Goal: Transaction & Acquisition: Purchase product/service

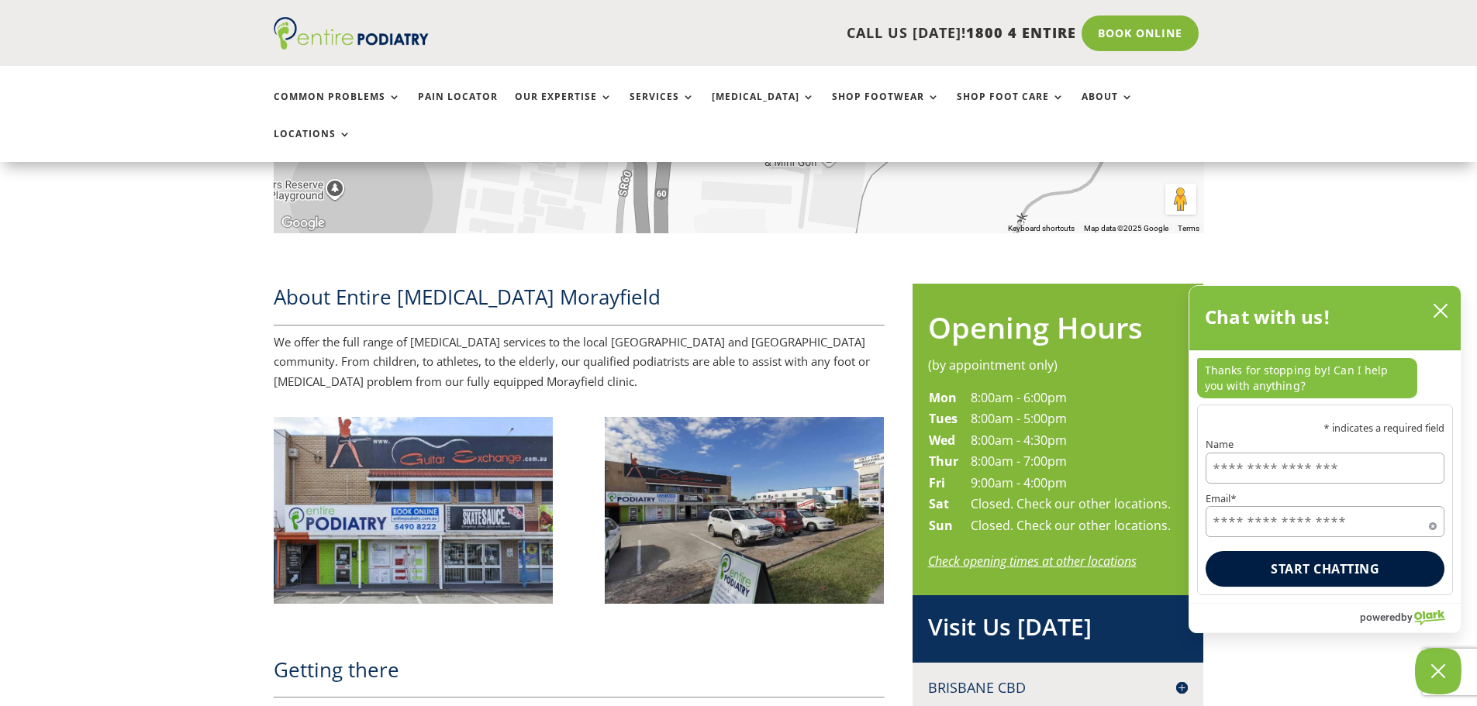
scroll to position [558, 0]
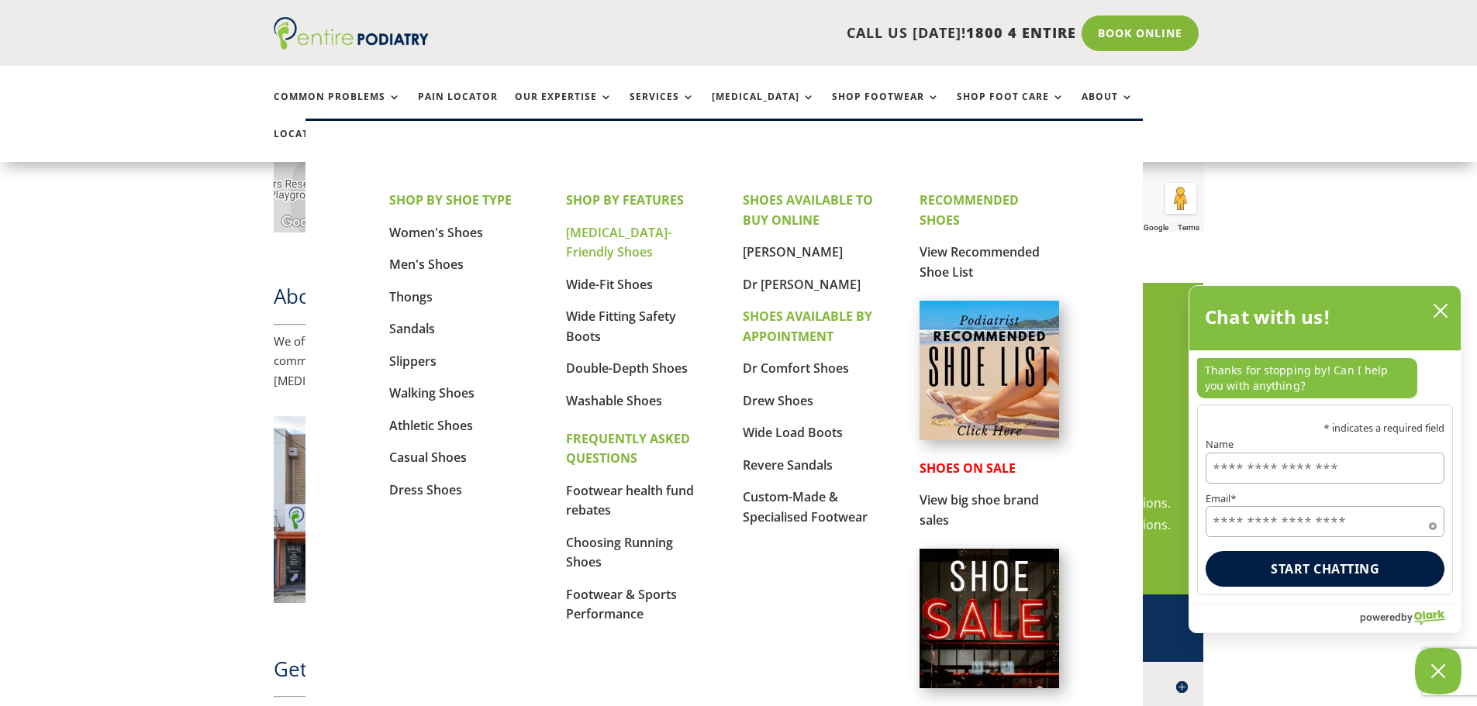
click at [627, 230] on link "[MEDICAL_DATA]-Friendly Shoes" at bounding box center [618, 242] width 105 height 37
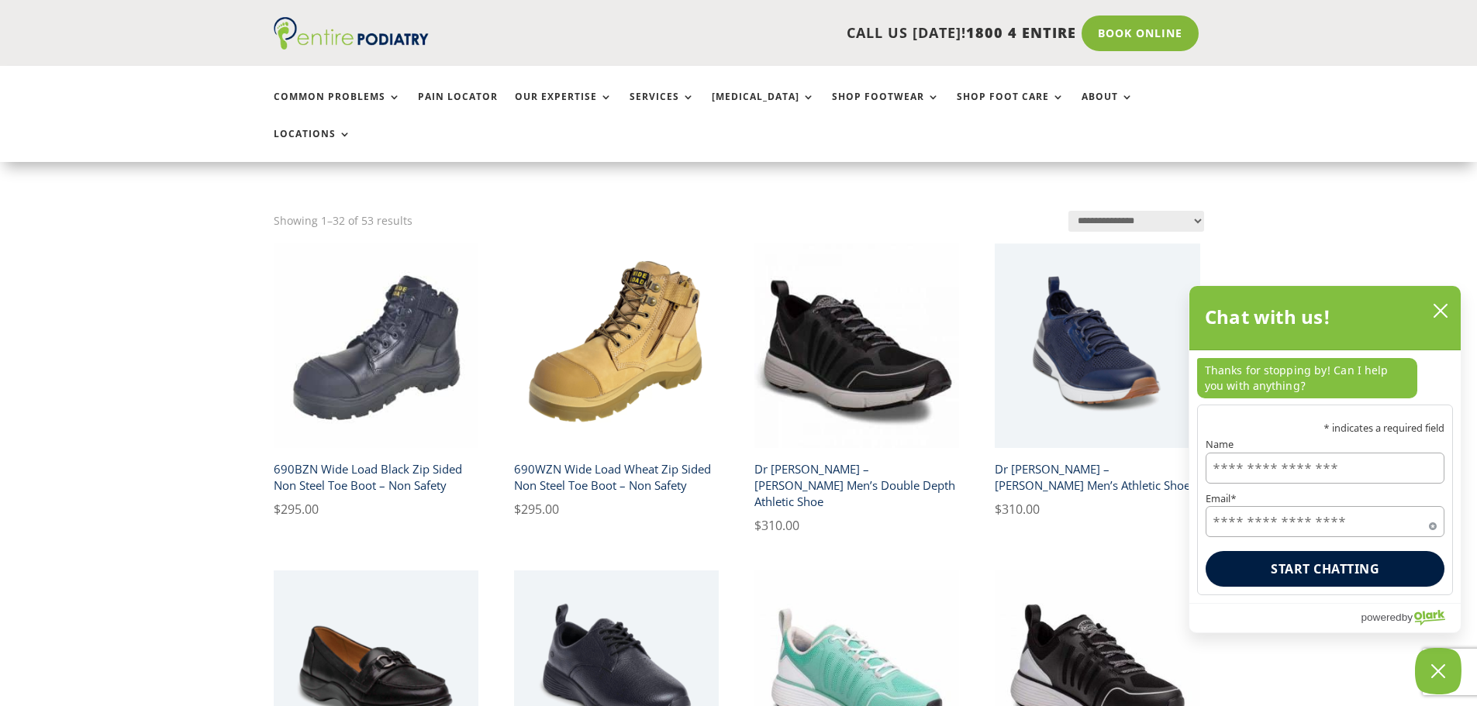
scroll to position [372, 0]
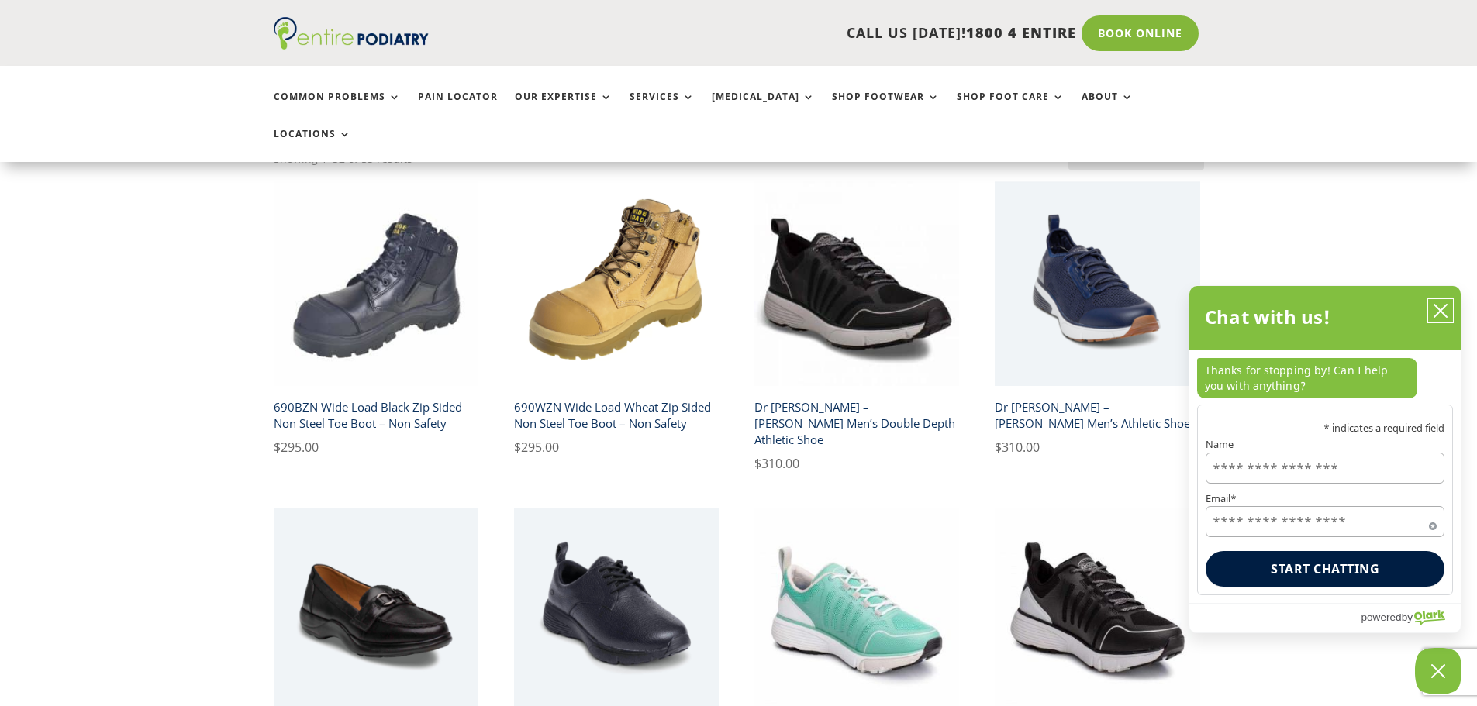
click at [1446, 309] on icon "close chatbox" at bounding box center [1441, 311] width 16 height 16
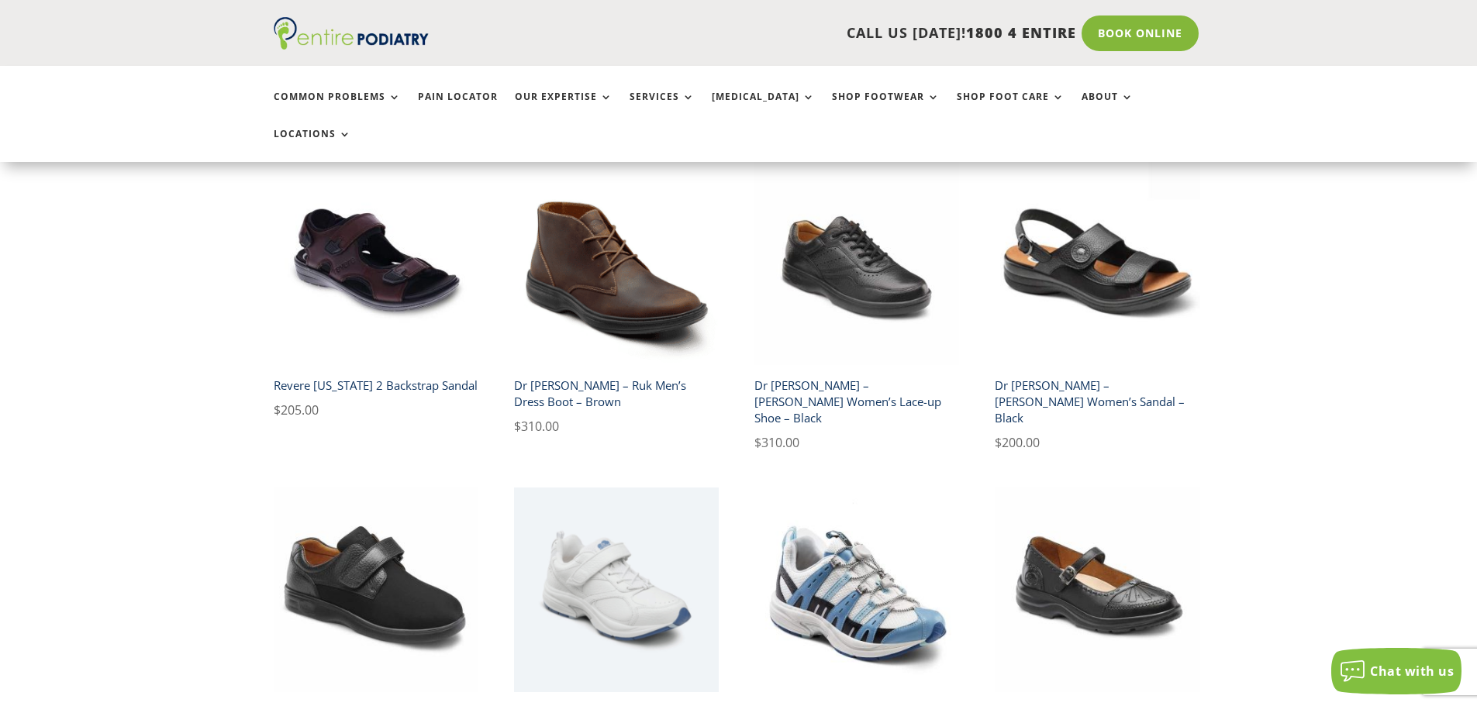
scroll to position [2357, 0]
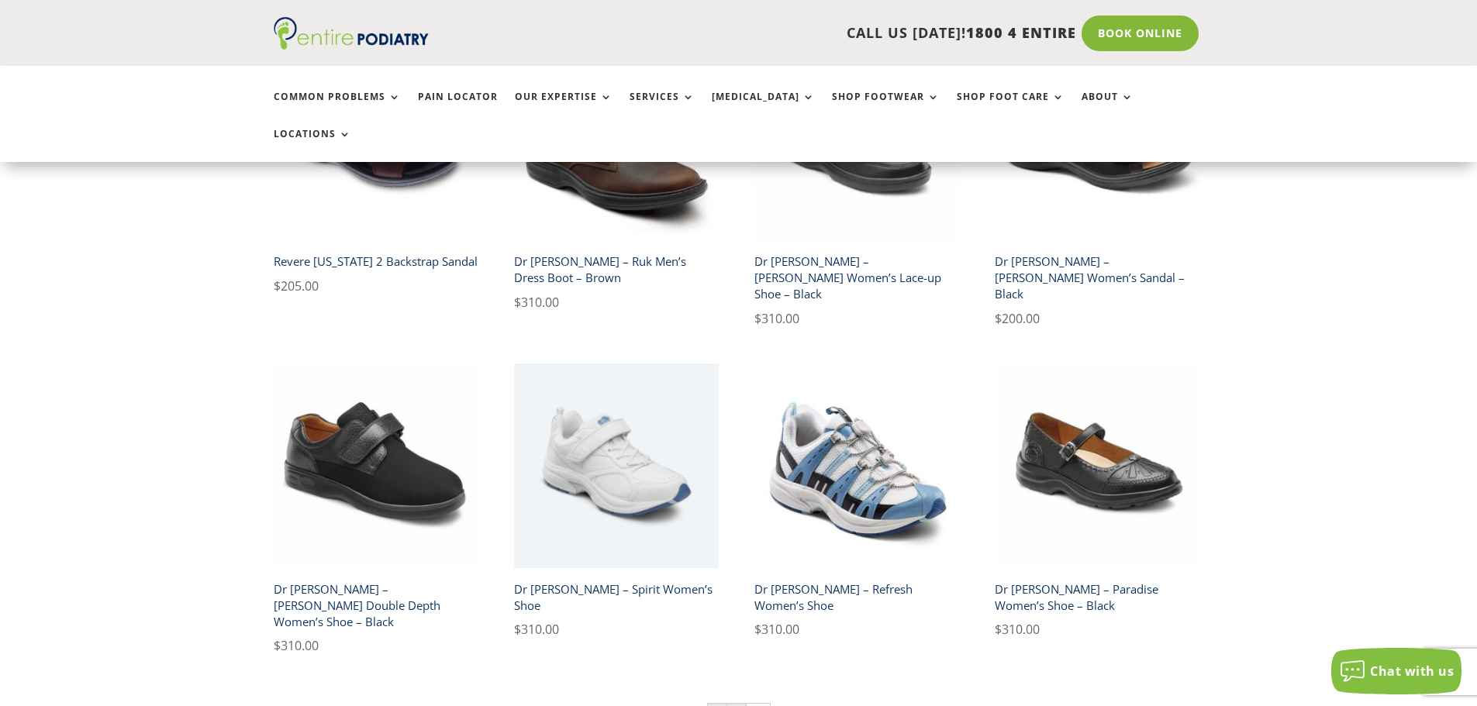
click at [738, 704] on link "2" at bounding box center [736, 715] width 19 height 23
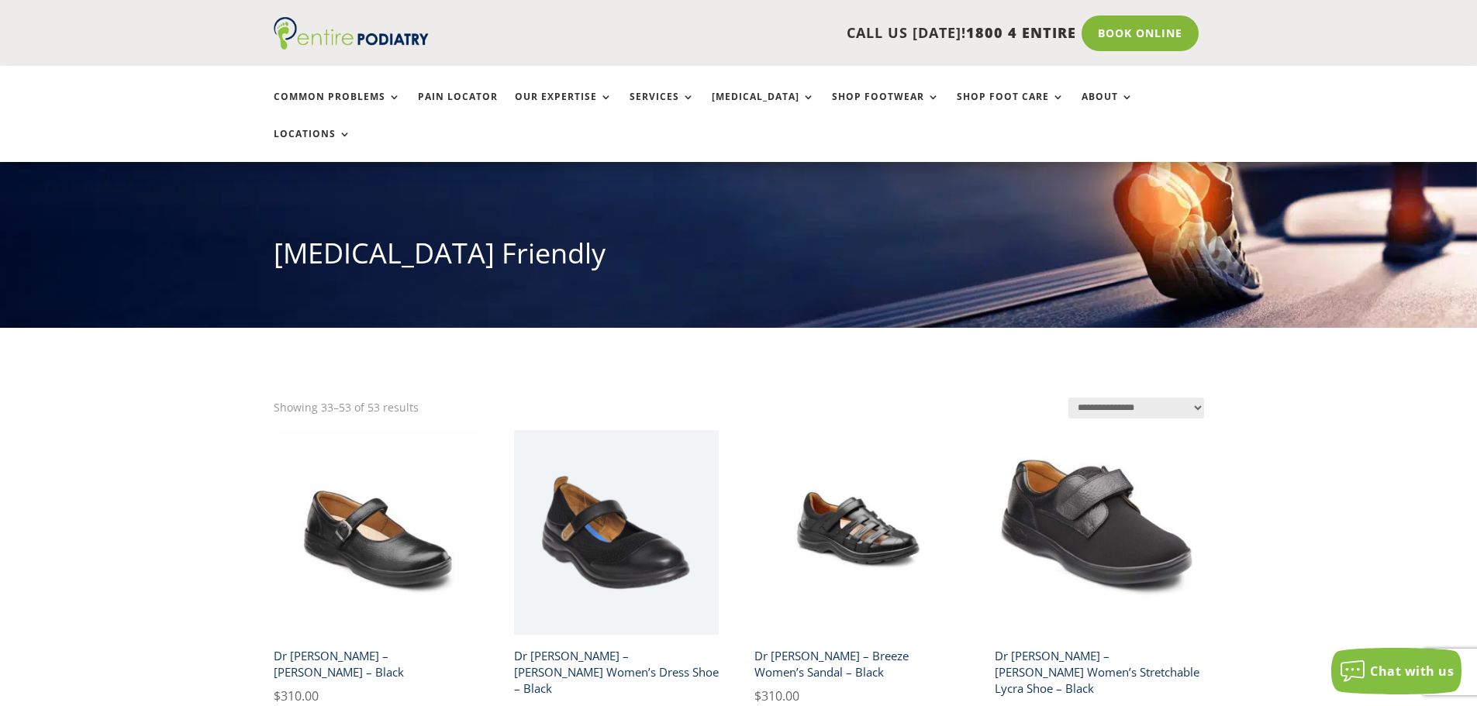
scroll to position [124, 0]
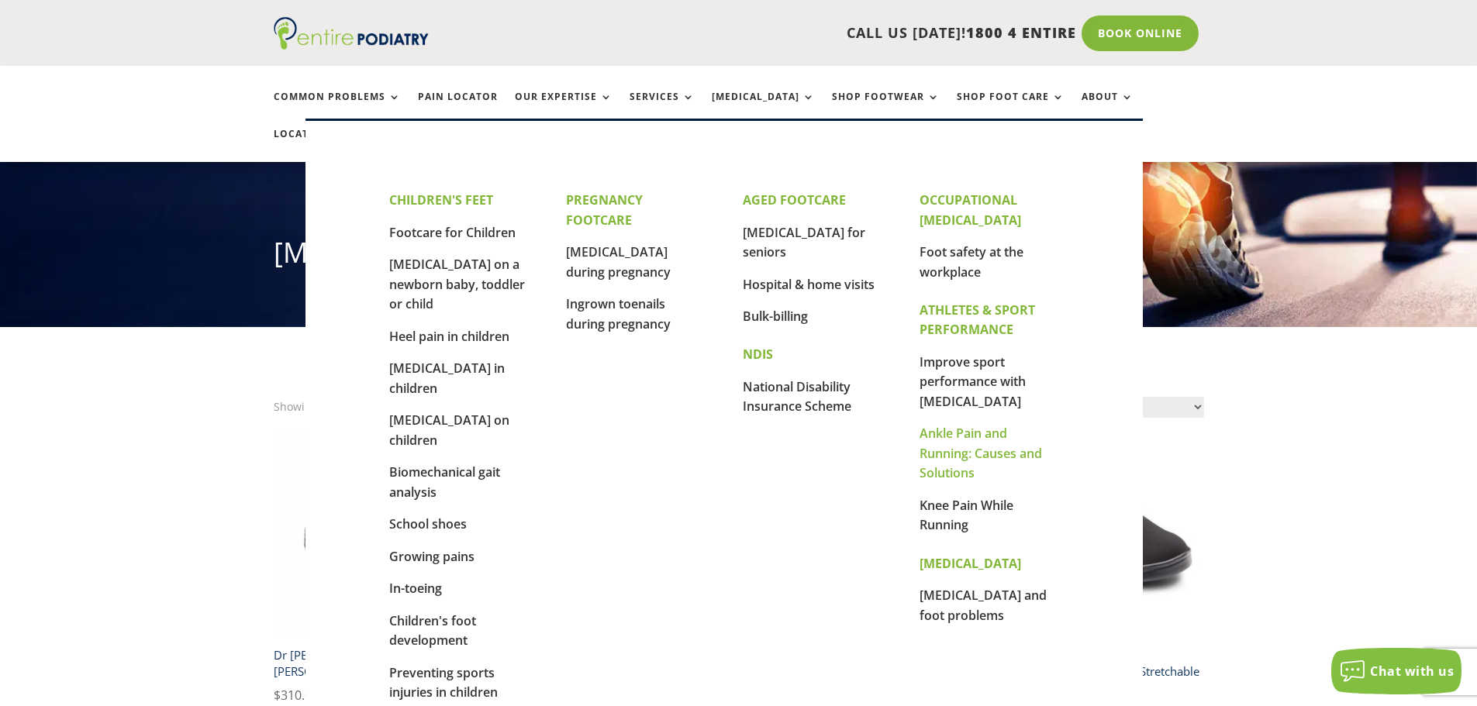
click at [951, 442] on link "Ankle Pain and Running: Causes and Solutions" at bounding box center [981, 453] width 123 height 57
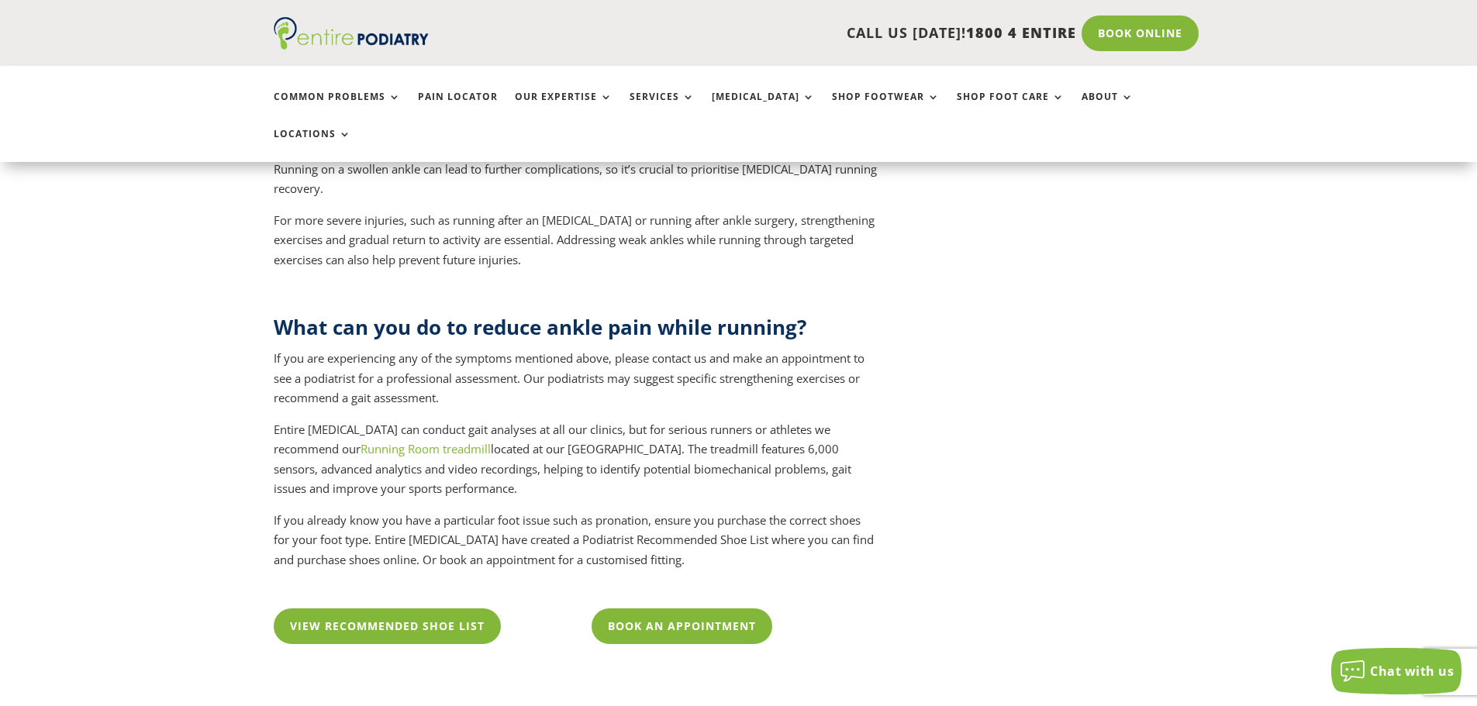
scroll to position [2171, 0]
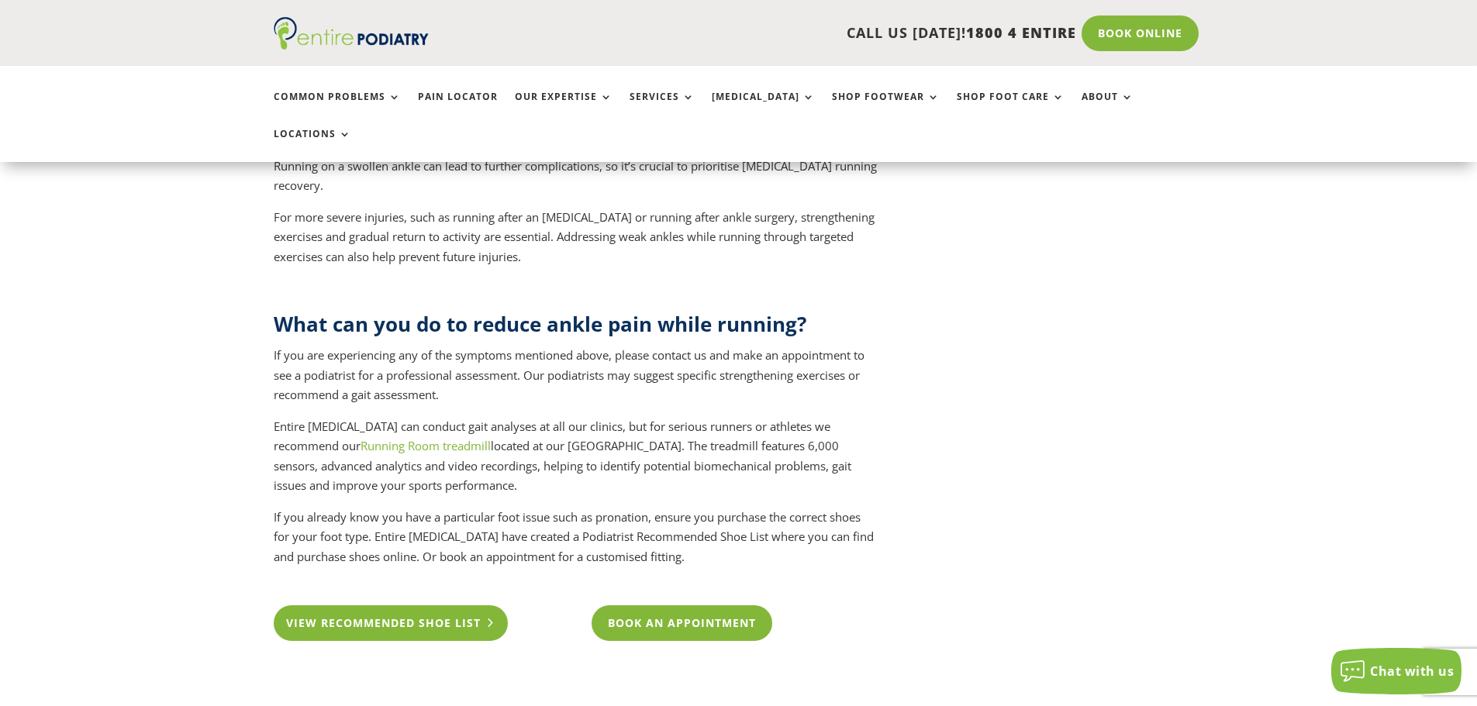
click at [370, 606] on link "View Recommended Shoe List" at bounding box center [391, 624] width 235 height 36
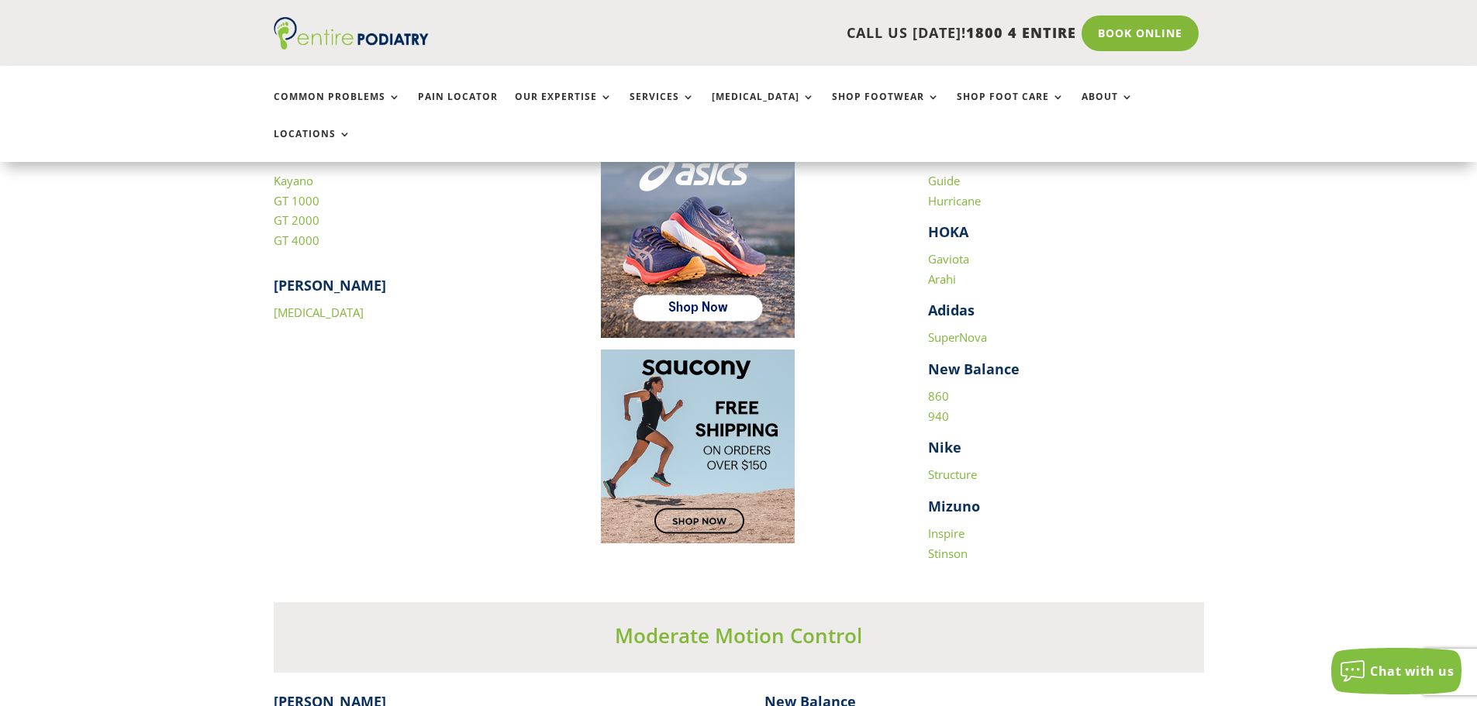
scroll to position [2047, 0]
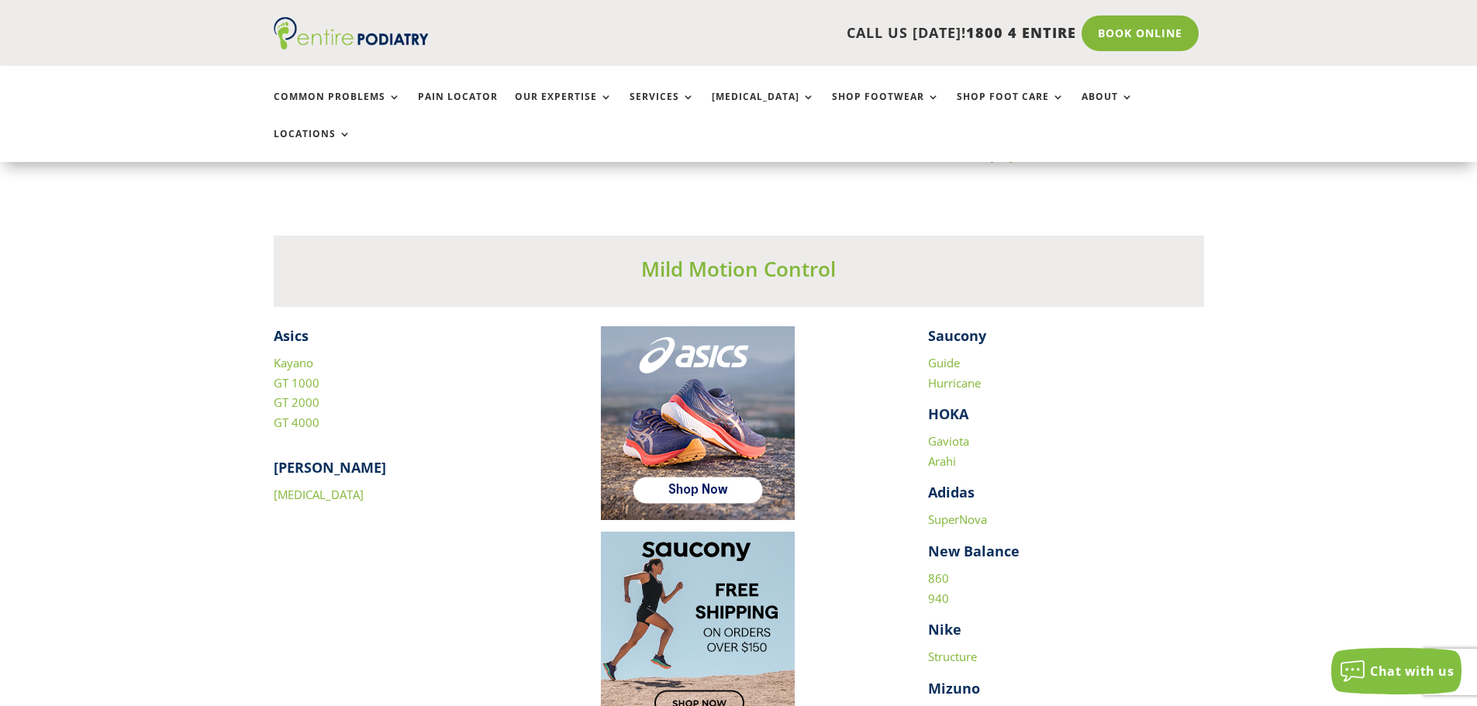
click at [944, 454] on link "Arahi" at bounding box center [942, 462] width 28 height 16
